Goal: Use online tool/utility: Utilize a website feature to perform a specific function

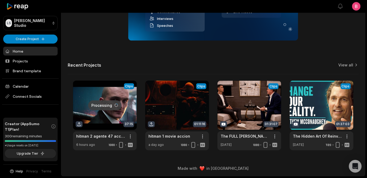
scroll to position [32, 0]
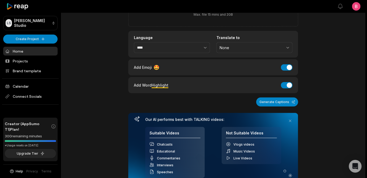
scroll to position [5, 0]
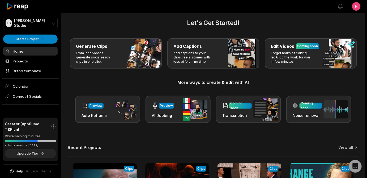
scroll to position [19, 0]
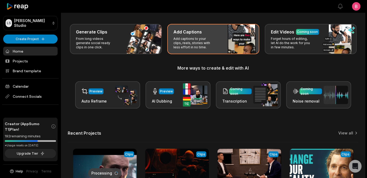
click at [259, 52] on div "Add Captions Add captions to your clips, reels, stories with less effort in no …" at bounding box center [213, 39] width 92 height 30
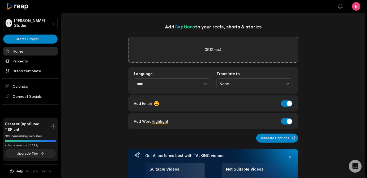
scroll to position [64, 0]
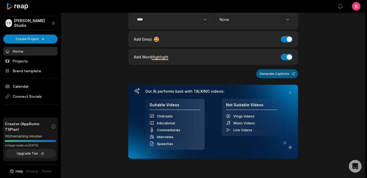
click at [268, 78] on button "Generate Captions" at bounding box center [277, 73] width 42 height 9
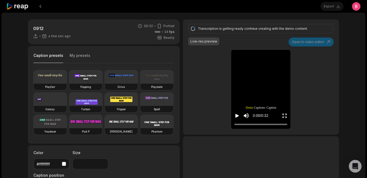
scroll to position [86, 0]
click at [105, 128] on video at bounding box center [121, 121] width 33 height 13
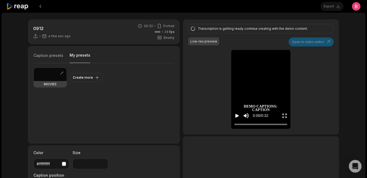
click at [90, 63] on button "My presets" at bounding box center [80, 58] width 21 height 10
click at [59, 81] on div at bounding box center [50, 74] width 33 height 13
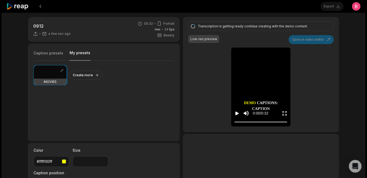
scroll to position [0, 0]
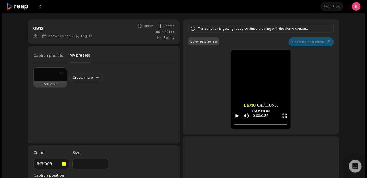
type input "**"
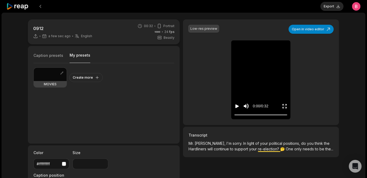
click at [237, 109] on icon "Play video" at bounding box center [236, 106] width 5 height 5
click at [237, 108] on icon "Play video" at bounding box center [236, 106] width 3 height 4
click at [182, 93] on div "0912 a few sec ago English en 00:32 Portrait 24 fps Beasty Caption presets My p…" at bounding box center [184, 146] width 322 height 255
click at [93, 82] on button "Create more" at bounding box center [85, 77] width 33 height 9
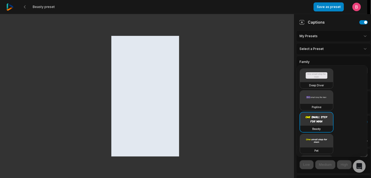
click at [341, 59] on html "Beasty preset Save as preset Open user menu Captions My Presets Select a Preset…" at bounding box center [185, 89] width 371 height 178
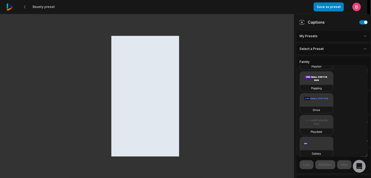
scroll to position [360, 0]
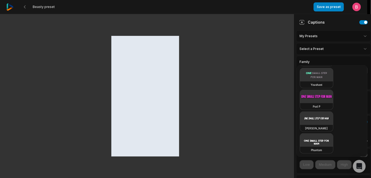
click at [318, 115] on video at bounding box center [316, 118] width 33 height 13
type input "**"
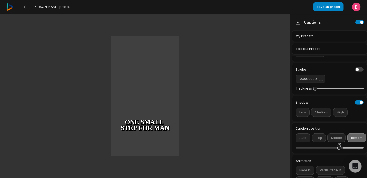
scroll to position [46, 0]
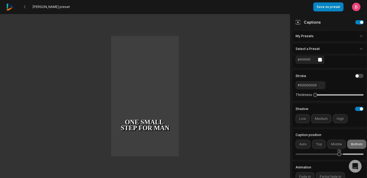
drag, startPoint x: 368, startPoint y: 45, endPoint x: 362, endPoint y: 63, distance: 19.4
click at [362, 63] on html "[PERSON_NAME] preset Save as preset Open user menu One small step for man One g…" at bounding box center [183, 89] width 367 height 178
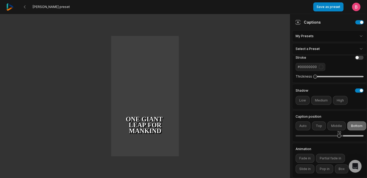
scroll to position [0, 0]
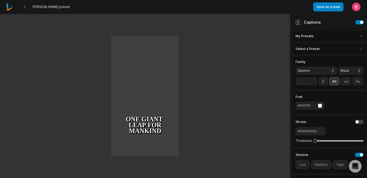
click at [337, 84] on icon at bounding box center [334, 81] width 6 height 6
click at [321, 108] on div "button" at bounding box center [320, 106] width 4 height 4
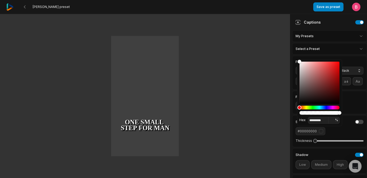
click at [307, 107] on div "Hue" at bounding box center [319, 108] width 40 height 4
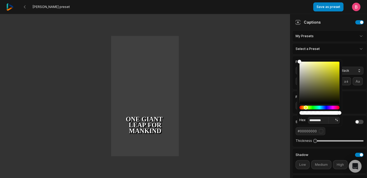
click at [306, 107] on div "Hue" at bounding box center [306, 108] width 4 height 4
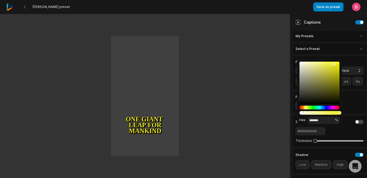
click at [334, 64] on div "Color" at bounding box center [319, 83] width 40 height 42
click at [338, 66] on div "Color" at bounding box center [319, 83] width 40 height 42
type input "*******"
drag, startPoint x: 337, startPoint y: 65, endPoint x: 339, endPoint y: 58, distance: 7.7
click at [339, 58] on body "[PERSON_NAME] preset Save as preset Open user menu One small step for man One g…" at bounding box center [183, 89] width 367 height 178
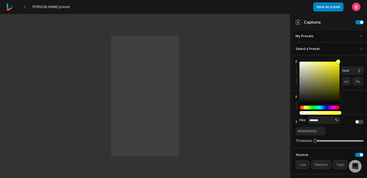
click at [322, 108] on div "button" at bounding box center [320, 106] width 4 height 4
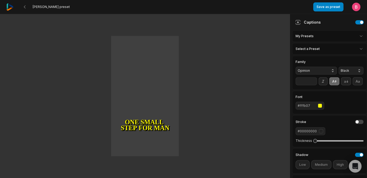
type input "**"
click at [314, 85] on input "**" at bounding box center [305, 81] width 21 height 8
click at [328, 85] on button at bounding box center [322, 81] width 9 height 8
click at [326, 85] on button at bounding box center [322, 81] width 9 height 8
click at [325, 75] on button "Opinion" at bounding box center [315, 71] width 41 height 8
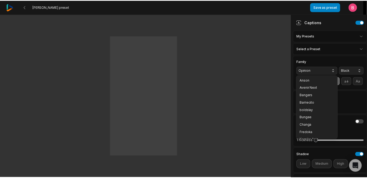
scroll to position [200, 0]
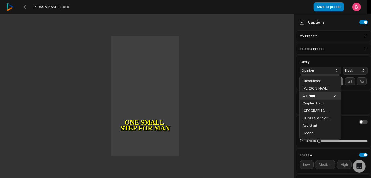
click at [325, 75] on button "Opinion" at bounding box center [319, 71] width 41 height 8
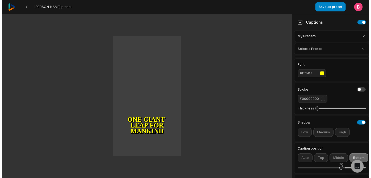
scroll to position [0, 0]
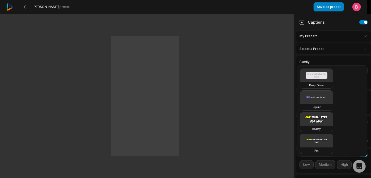
click at [351, 61] on html "[PERSON_NAME] preset Save as preset Open user menu One small step for man One g…" at bounding box center [185, 89] width 371 height 178
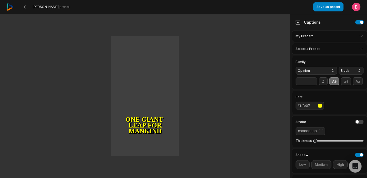
click at [351, 40] on html "[PERSON_NAME] preset Save as preset Open user menu One small step for man One g…" at bounding box center [183, 89] width 367 height 178
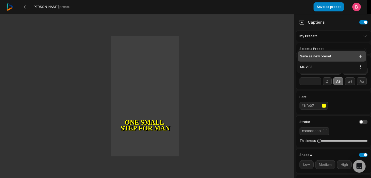
click at [358, 57] on icon at bounding box center [360, 56] width 5 height 5
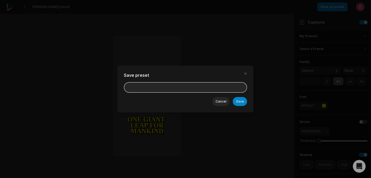
click at [142, 91] on input at bounding box center [185, 87] width 123 height 11
click at [151, 91] on input "**********" at bounding box center [185, 87] width 123 height 11
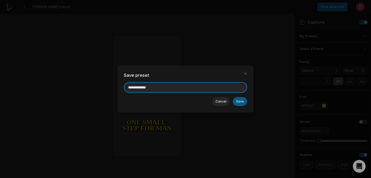
type input "**********"
click at [247, 106] on button "Save" at bounding box center [239, 101] width 14 height 9
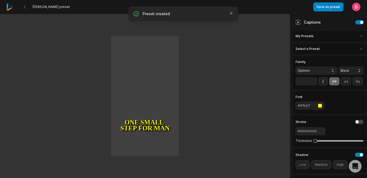
type input "**"
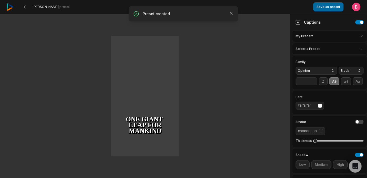
click at [318, 8] on button "Save as preset" at bounding box center [328, 6] width 30 height 9
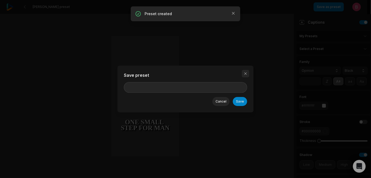
click at [249, 72] on button "button" at bounding box center [245, 73] width 7 height 7
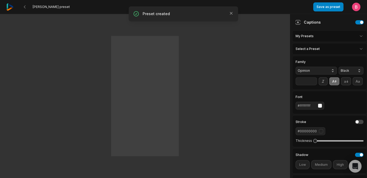
click at [347, 42] on html "[PERSON_NAME] preset Save as preset Open user menu One small step for man One g…" at bounding box center [183, 89] width 367 height 178
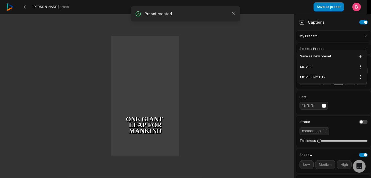
click at [288, 39] on html "[PERSON_NAME] preset Save as preset Open user menu One small step for man One g…" at bounding box center [185, 89] width 371 height 178
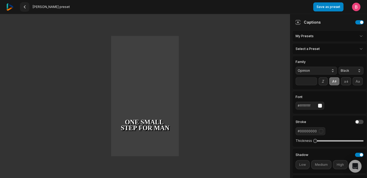
click at [27, 10] on button at bounding box center [25, 7] width 10 height 10
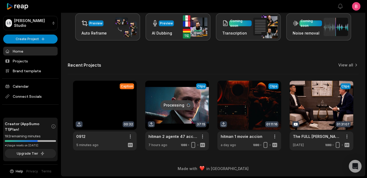
scroll to position [175, 0]
click at [96, 94] on link at bounding box center [105, 116] width 64 height 70
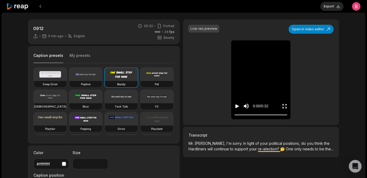
click at [80, 63] on button "My presets" at bounding box center [80, 58] width 21 height 10
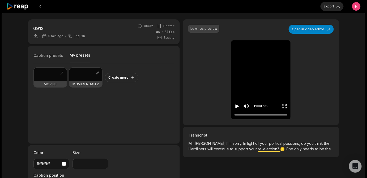
click at [88, 81] on div at bounding box center [85, 74] width 33 height 13
type input "**"
click at [236, 108] on icon "Play video" at bounding box center [236, 106] width 3 height 4
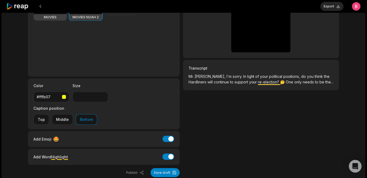
scroll to position [2, 0]
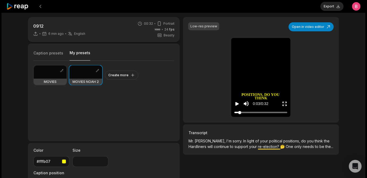
click at [239, 114] on div at bounding box center [260, 112] width 53 height 3
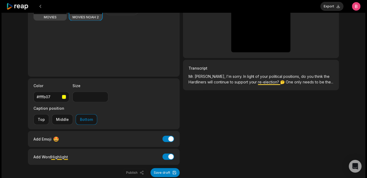
scroll to position [131, 0]
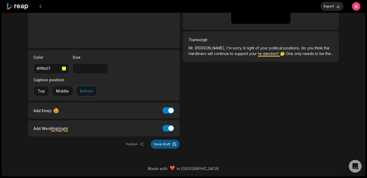
click at [172, 142] on button "Save draft" at bounding box center [164, 144] width 29 height 9
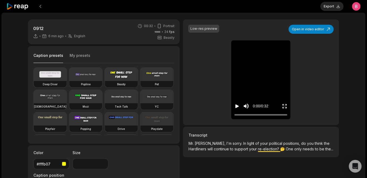
click at [27, 7] on icon at bounding box center [17, 6] width 23 height 7
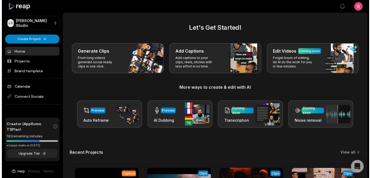
scroll to position [175, 0]
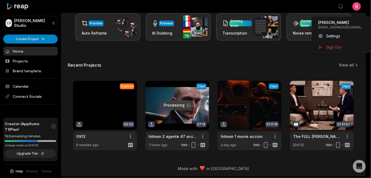
click at [356, 8] on html "[PERSON_NAME] Studio Create Project Home Projects Brand template Calendar Conne…" at bounding box center [185, 2] width 371 height 178
click at [334, 39] on span "Settings" at bounding box center [333, 36] width 14 height 6
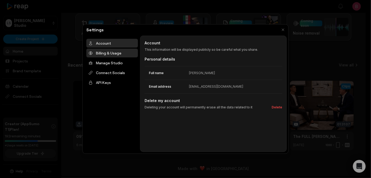
click at [113, 57] on div "Billing & Usage" at bounding box center [111, 53] width 51 height 9
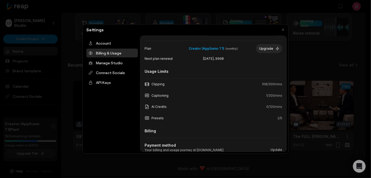
scroll to position [17, 0]
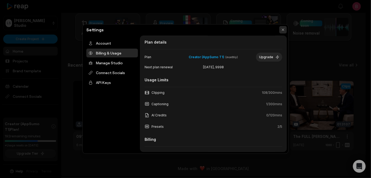
click at [283, 28] on button "button" at bounding box center [282, 29] width 7 height 7
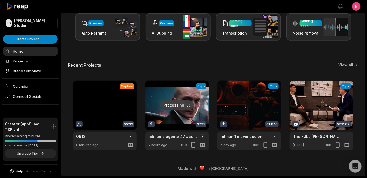
scroll to position [175, 0]
click at [107, 104] on link at bounding box center [105, 116] width 64 height 70
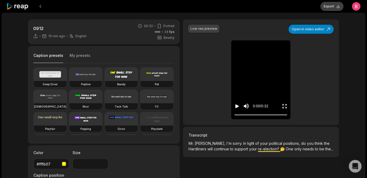
click at [320, 10] on button "Export" at bounding box center [331, 6] width 23 height 9
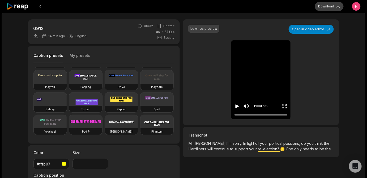
click at [316, 9] on button "Download" at bounding box center [329, 6] width 29 height 9
click at [29, 7] on icon at bounding box center [17, 6] width 23 height 7
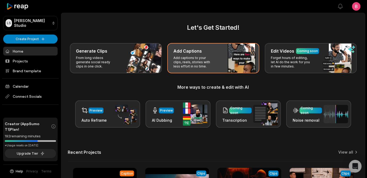
click at [259, 71] on div "Add Captions Add captions to your clips, reels, stories with less effort in no …" at bounding box center [213, 58] width 92 height 30
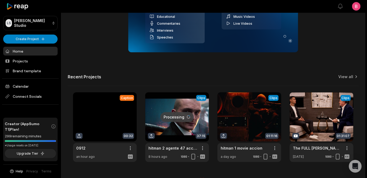
scroll to position [106, 0]
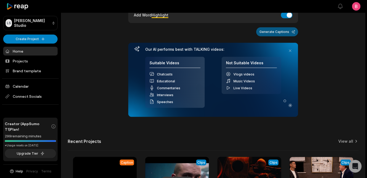
click at [267, 36] on button "Generate Captions" at bounding box center [277, 31] width 42 height 9
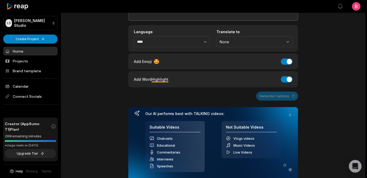
scroll to position [0, 0]
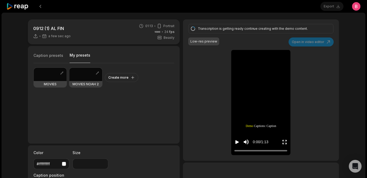
click at [88, 63] on button "My presets" at bounding box center [80, 58] width 21 height 10
click at [77, 81] on div at bounding box center [85, 74] width 33 height 13
click at [236, 145] on icon "Play video" at bounding box center [236, 141] width 5 height 5
click at [83, 86] on h3 "MOVIES NOAH 2" at bounding box center [86, 84] width 26 height 4
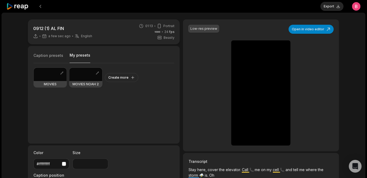
click at [94, 81] on div at bounding box center [85, 74] width 33 height 13
type input "**"
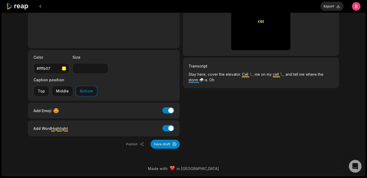
scroll to position [131, 0]
click at [166, 140] on button "Save draft" at bounding box center [164, 144] width 29 height 9
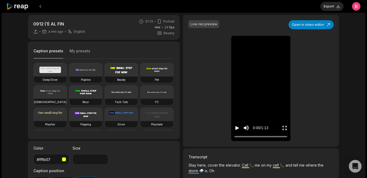
click at [237, 130] on icon "Play video" at bounding box center [236, 128] width 3 height 4
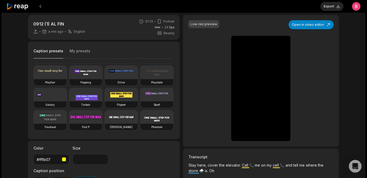
scroll to position [69, 0]
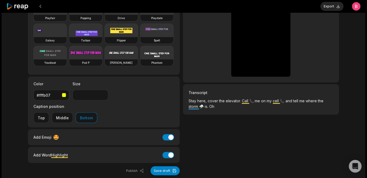
click at [97, 123] on button "Bottom" at bounding box center [86, 117] width 21 height 11
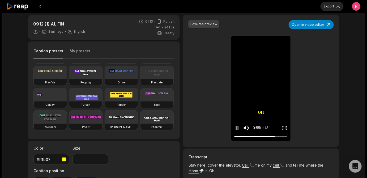
click at [282, 131] on icon "Enter Fullscreen" at bounding box center [284, 127] width 5 height 5
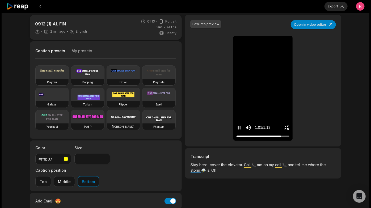
drag, startPoint x: 366, startPoint y: 196, endPoint x: 366, endPoint y: 175, distance: 21.2
click at [288, 130] on icon "Exit fullscreen" at bounding box center [288, 129] width 2 height 2
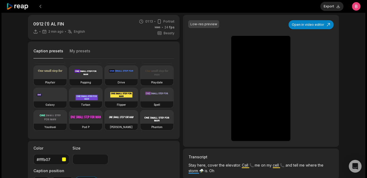
scroll to position [0, 0]
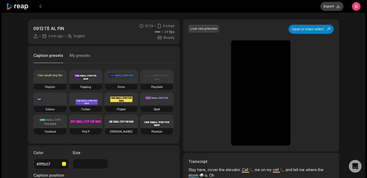
click at [322, 9] on button "Export" at bounding box center [331, 6] width 23 height 9
